Goal: Find specific page/section: Find specific page/section

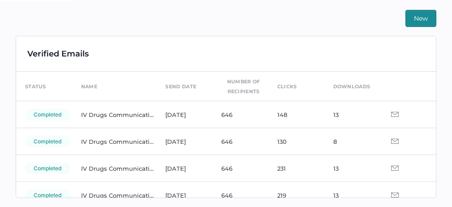
scroll to position [221, 0]
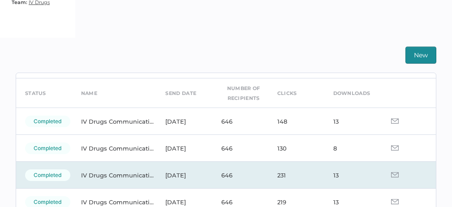
scroll to position [40, 0]
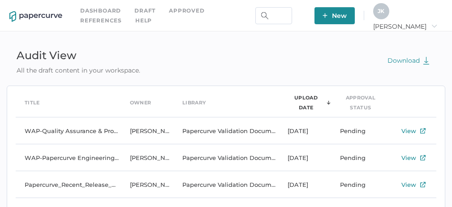
scroll to position [148, 0]
